Goal: Communication & Community: Answer question/provide support

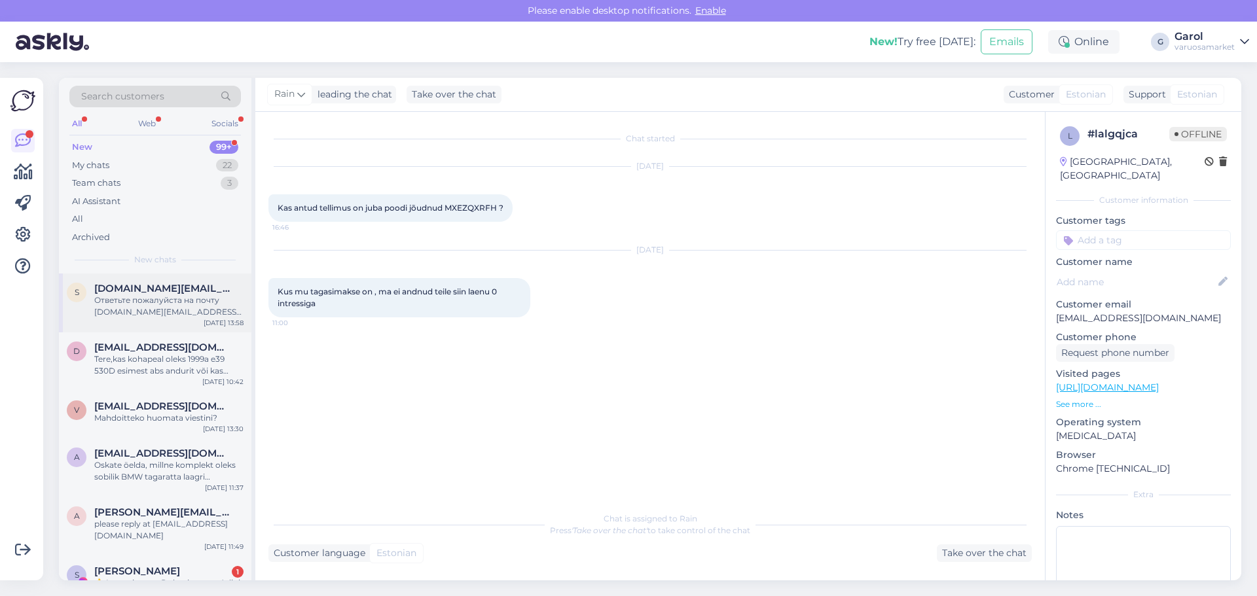
click at [139, 284] on span "[DOMAIN_NAME][EMAIL_ADDRESS][DOMAIN_NAME]" at bounding box center [162, 289] width 136 height 12
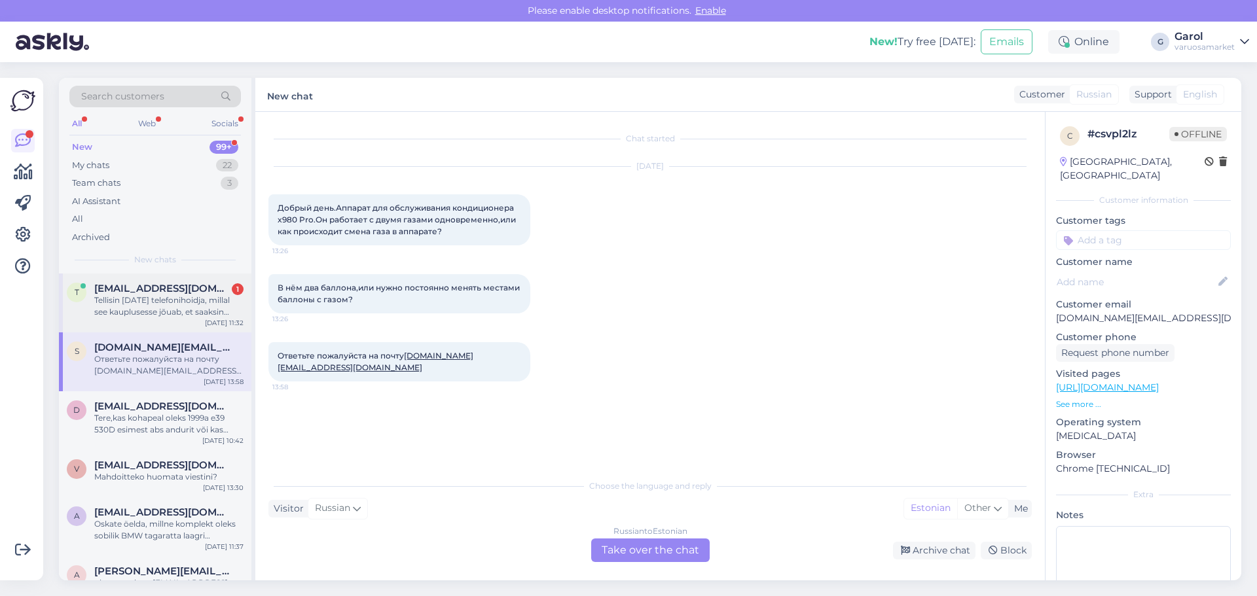
click at [179, 308] on div "Tellisin [DATE] telefonihoidja, millal see kauplusesse jõuab, et saaksin sellel…" at bounding box center [168, 307] width 149 height 24
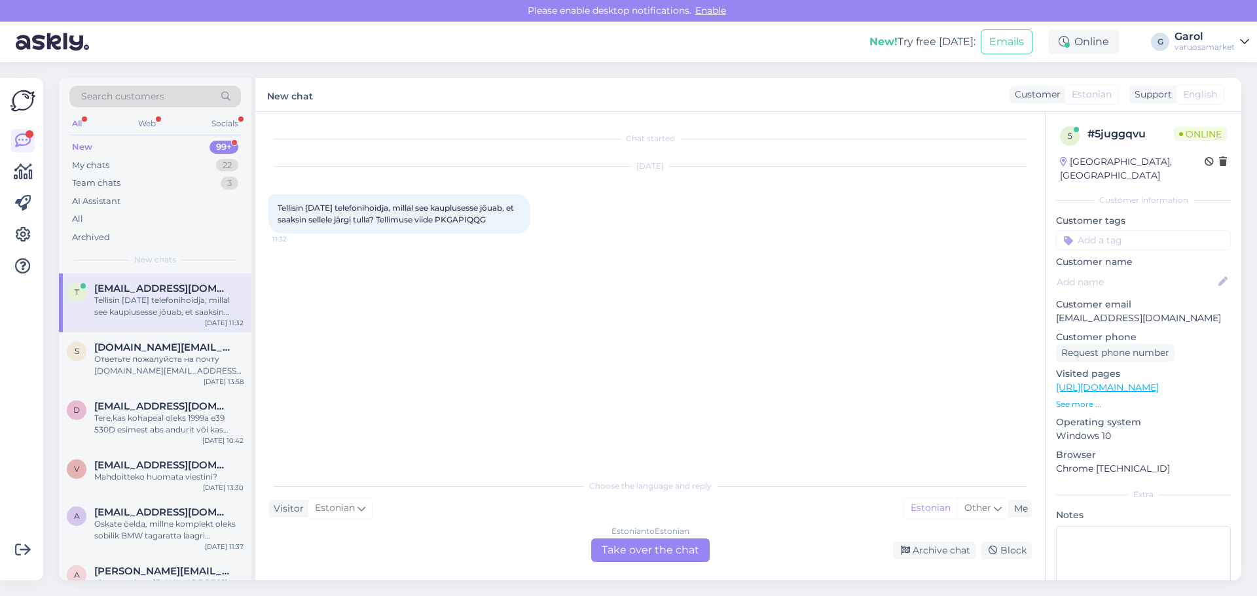
click at [663, 559] on div "Estonian to Estonian Take over the chat" at bounding box center [650, 551] width 119 height 24
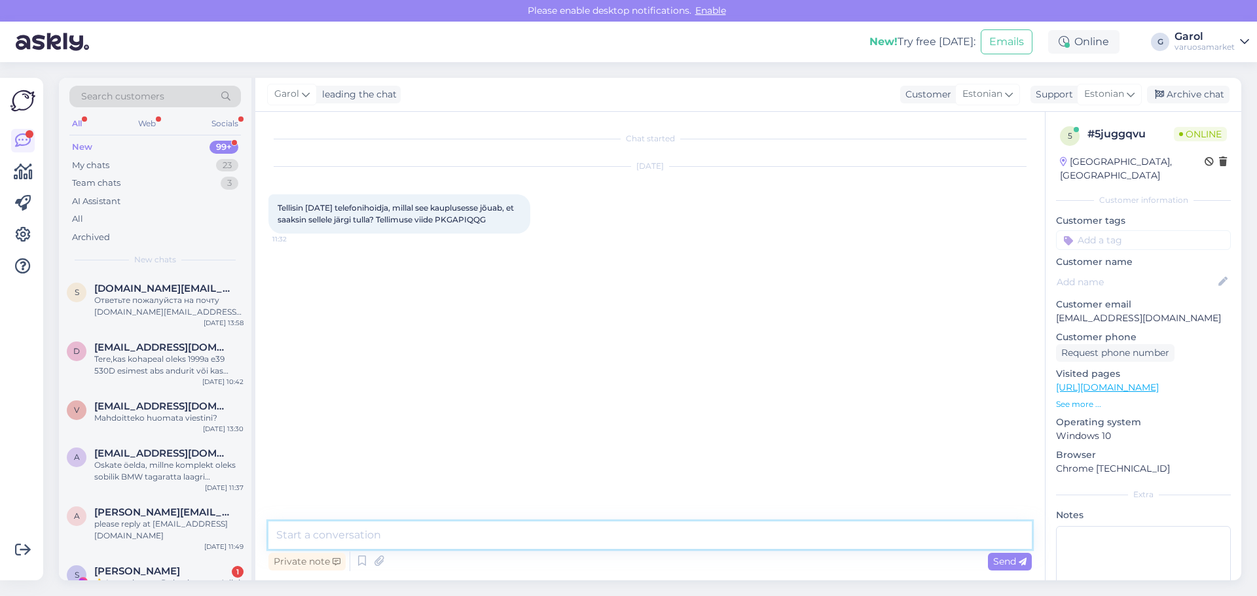
click at [513, 540] on textarea at bounding box center [649, 535] width 763 height 27
type textarea "Tere. Antud [PERSON_NAME] tehasest tellida. Me eeldame, et [PERSON_NAME] peaks …"
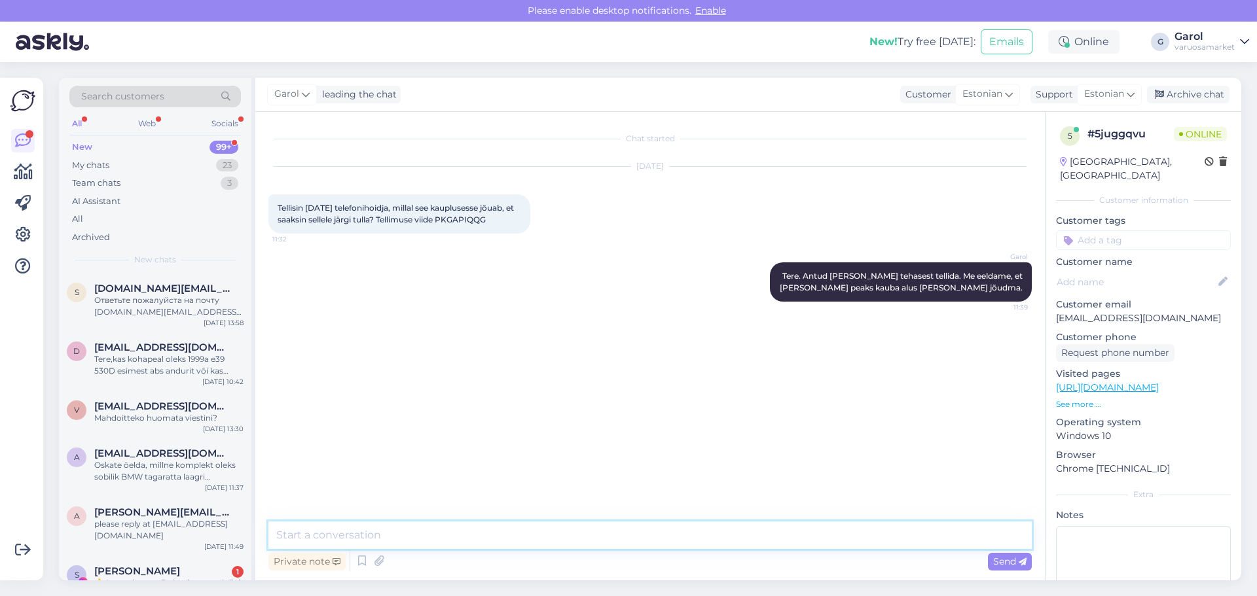
click at [821, 539] on textarea at bounding box center [649, 535] width 763 height 27
type textarea "Anname kindlasti koheselt [PERSON_NAME] [PERSON_NAME] saabub."
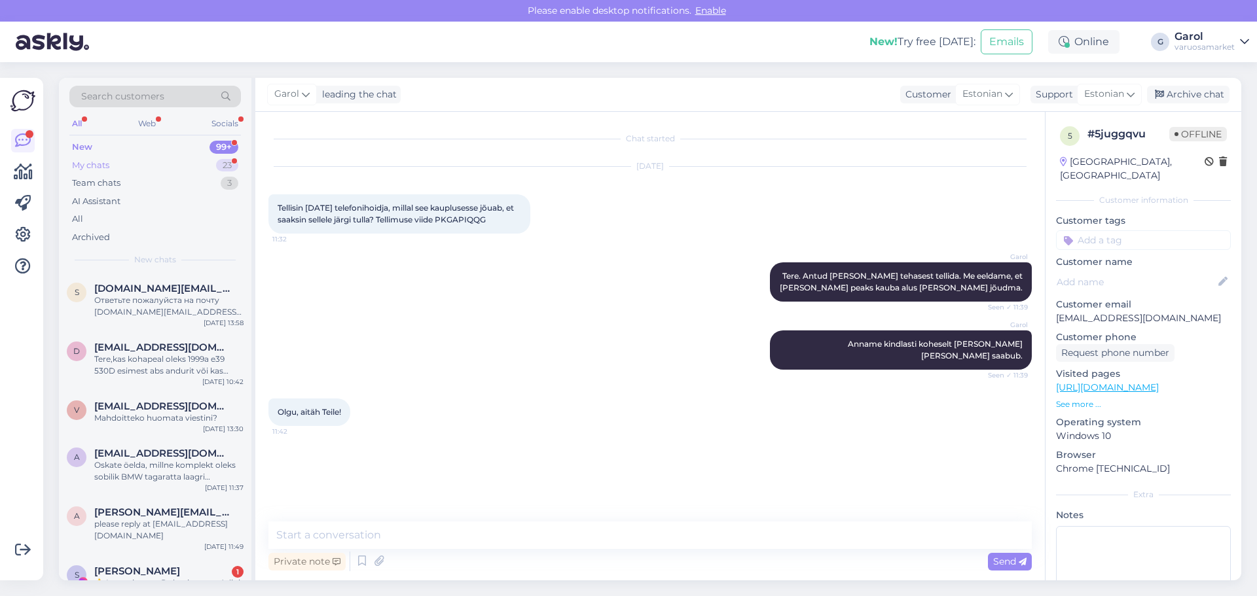
click at [191, 163] on div "My chats 23" at bounding box center [155, 165] width 172 height 18
